Goal: Task Accomplishment & Management: Use online tool/utility

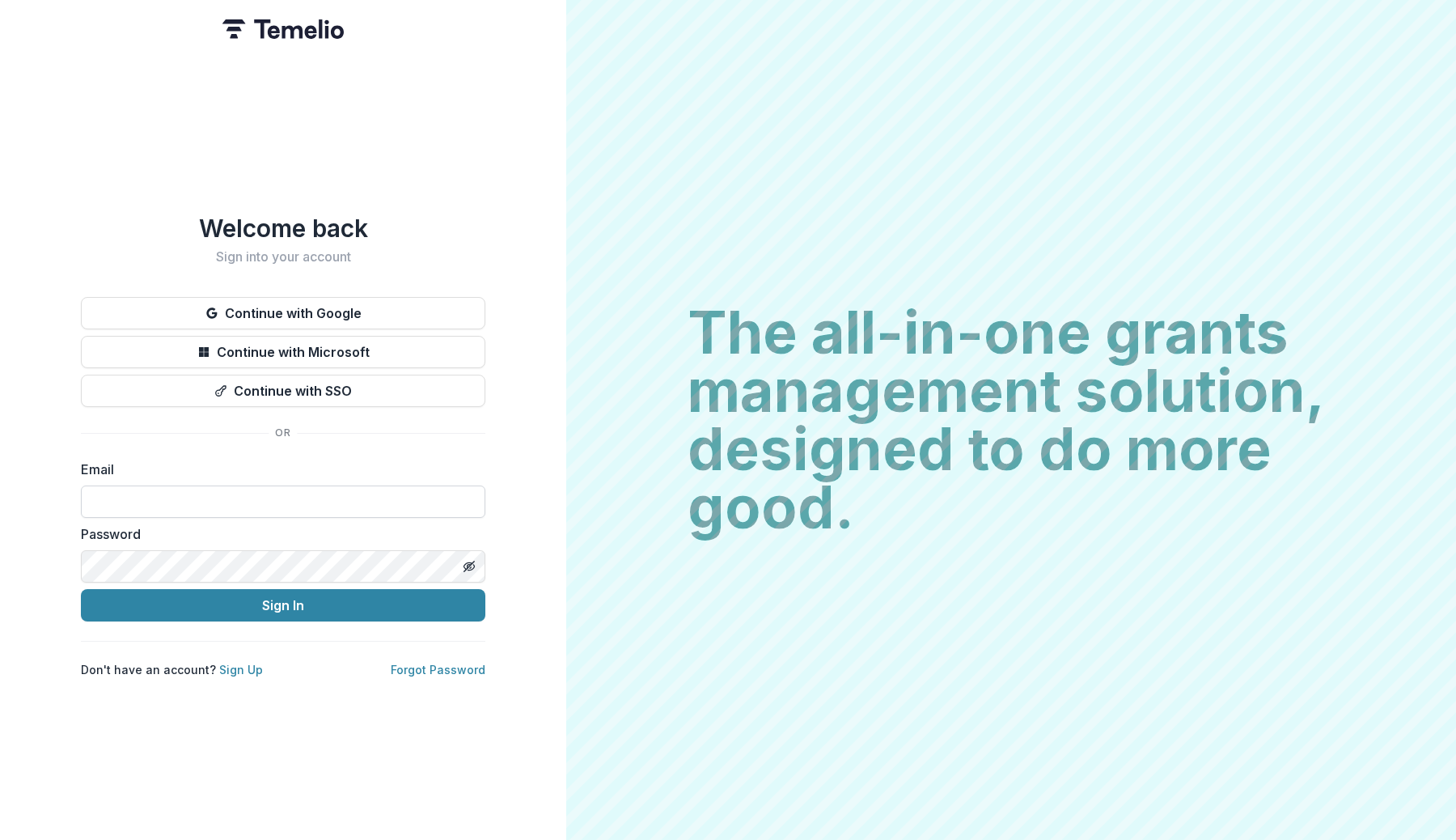
click at [217, 504] on input at bounding box center [283, 501] width 405 height 32
type input "**********"
click at [81, 589] on button "Sign In" at bounding box center [283, 604] width 405 height 32
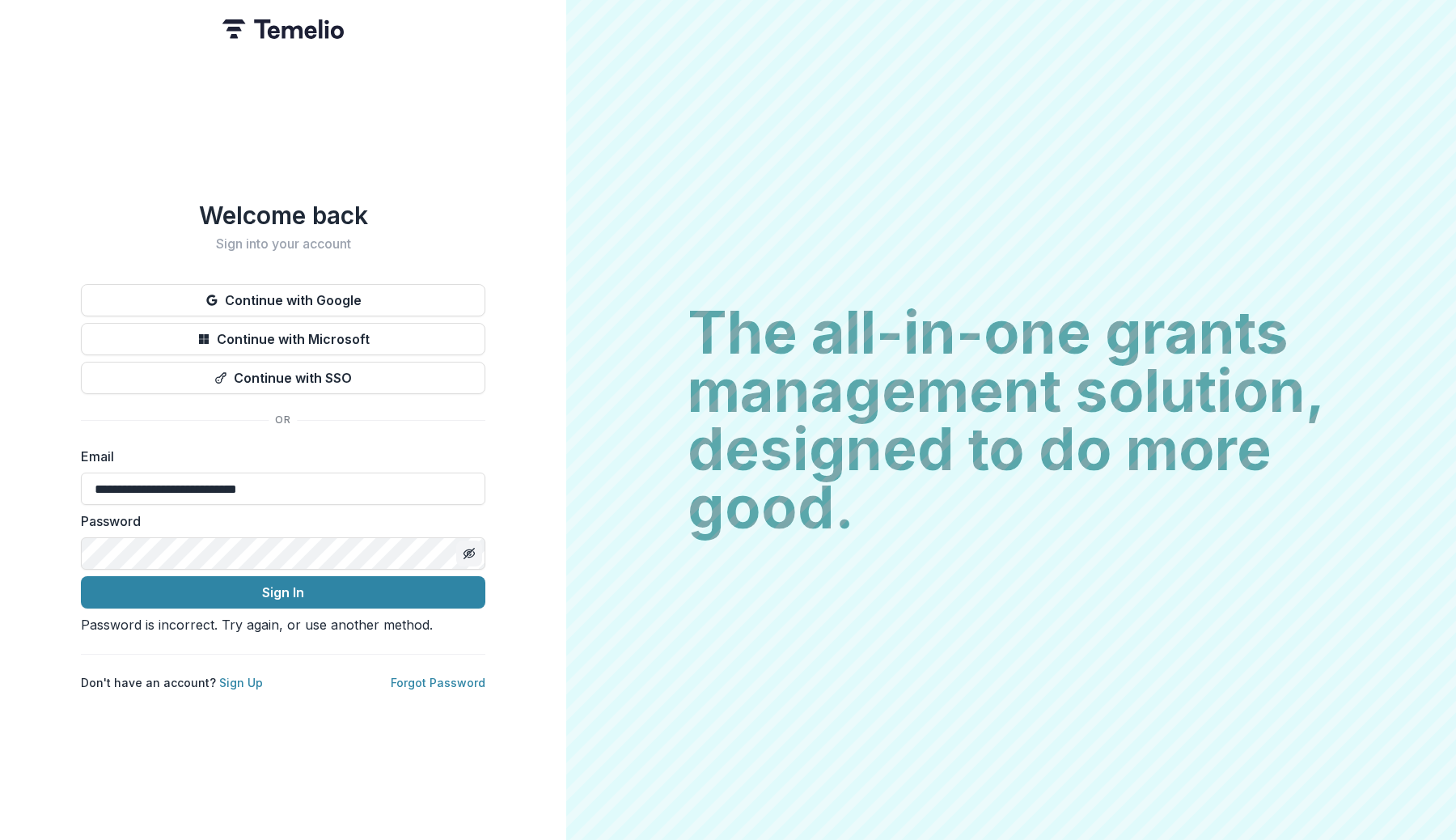
click at [471, 547] on icon "Toggle password visibility" at bounding box center [469, 553] width 13 height 13
click at [471, 552] on circle "Toggle password visibility" at bounding box center [470, 554] width 4 height 4
click at [383, 576] on button "Sign In" at bounding box center [283, 592] width 405 height 32
